Goal: Check status: Check status

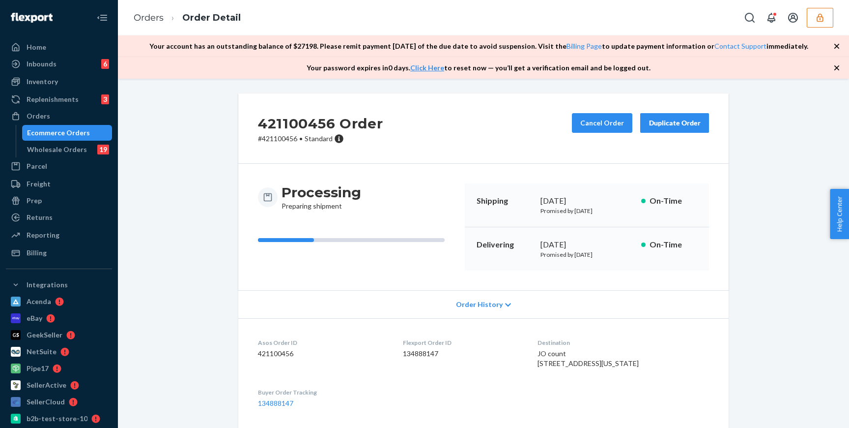
scroll to position [299, 0]
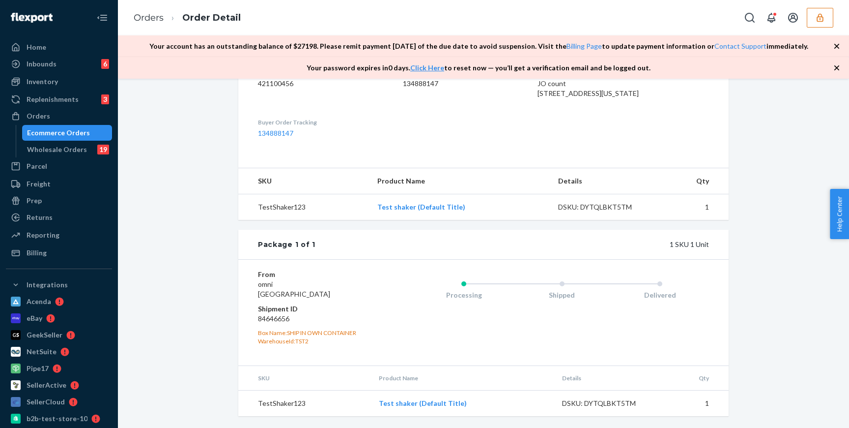
click at [277, 319] on dd "84646656" at bounding box center [316, 319] width 117 height 10
copy dd "84646656"
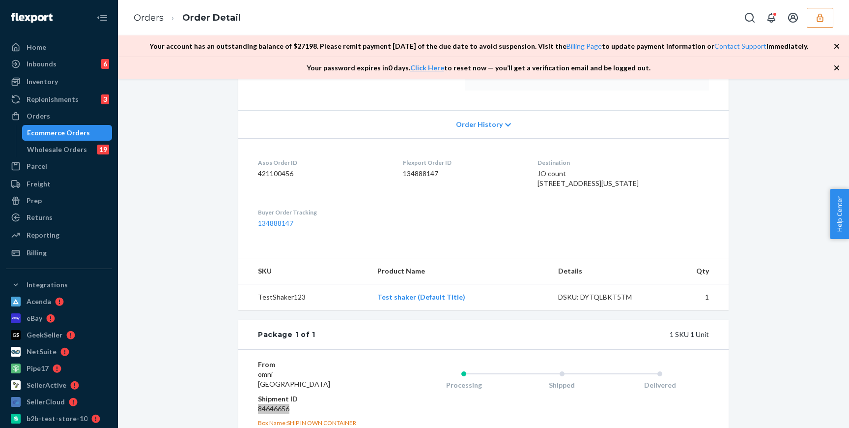
scroll to position [128, 0]
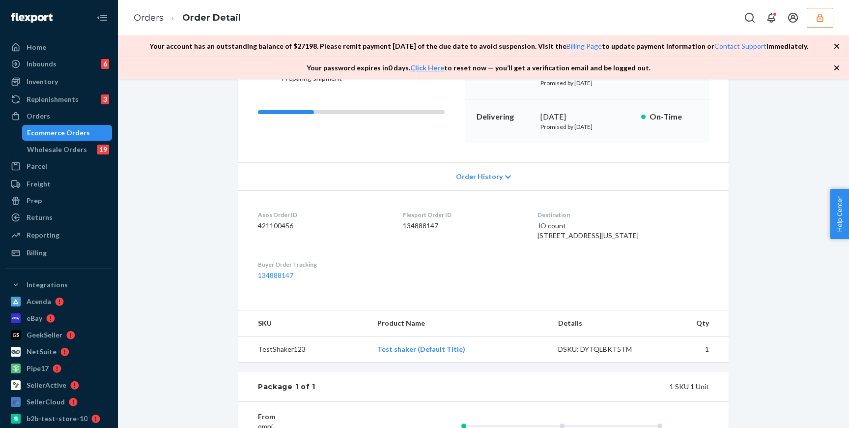
click at [516, 173] on div "Order History" at bounding box center [483, 176] width 490 height 28
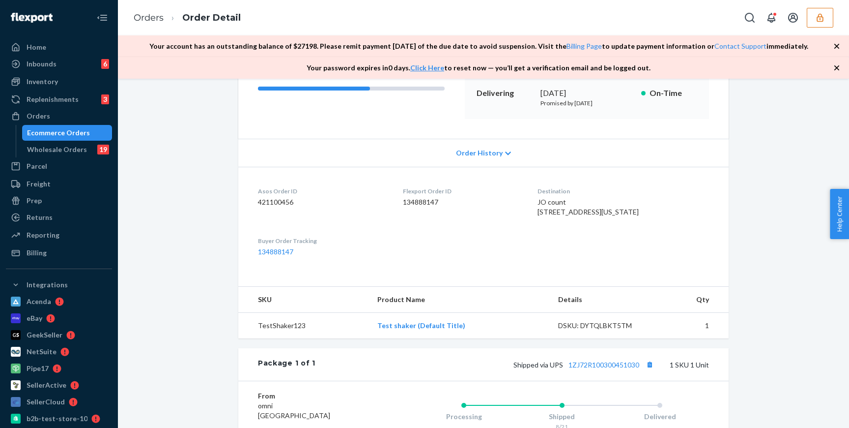
scroll to position [178, 0]
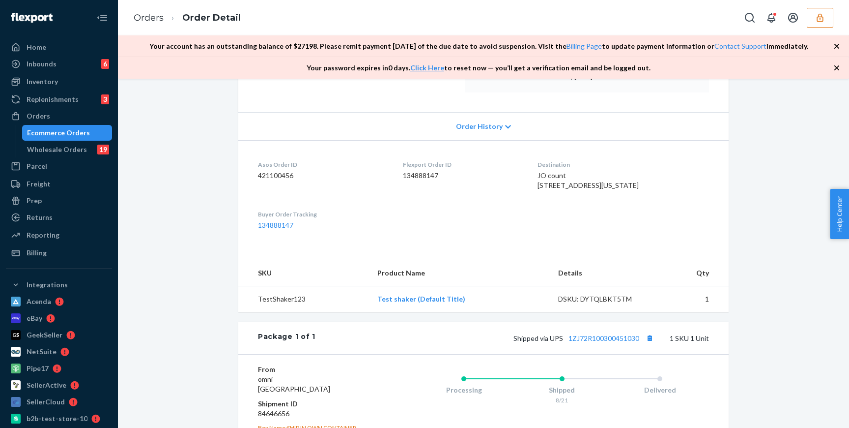
click at [469, 132] on div "Order History" at bounding box center [483, 126] width 490 height 28
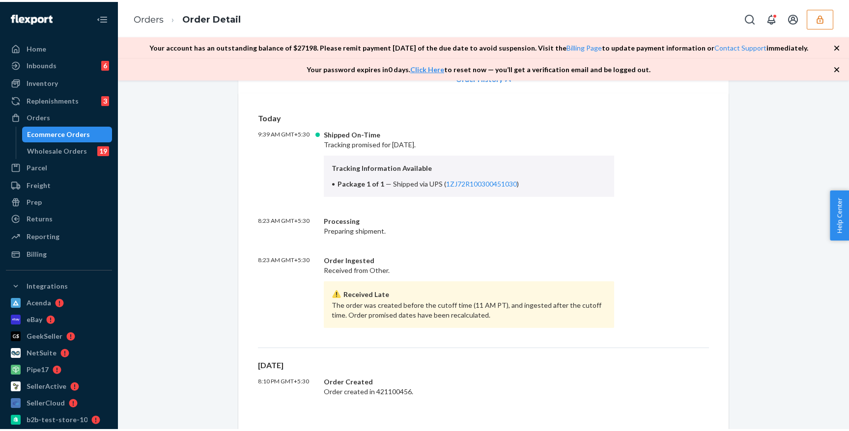
scroll to position [149, 0]
